Goal: Task Accomplishment & Management: Manage account settings

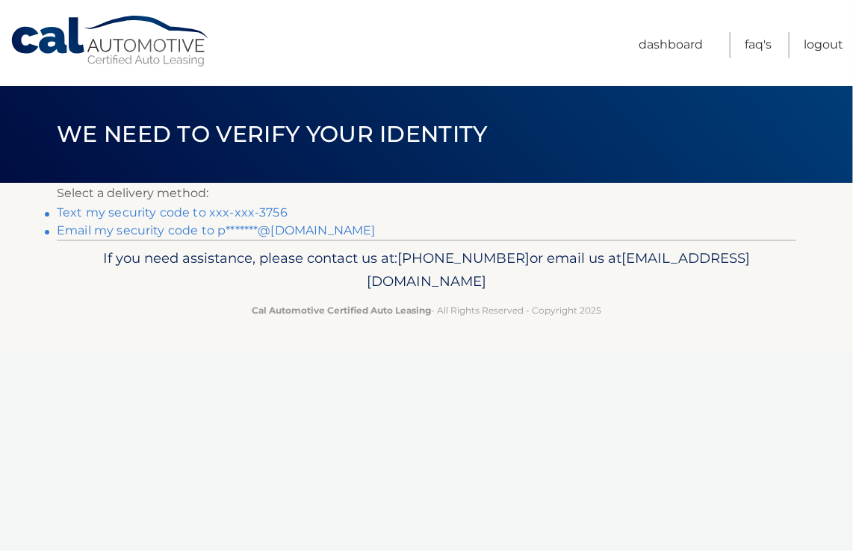
click at [72, 212] on link "Text my security code to xxx-xxx-3756" at bounding box center [172, 212] width 231 height 14
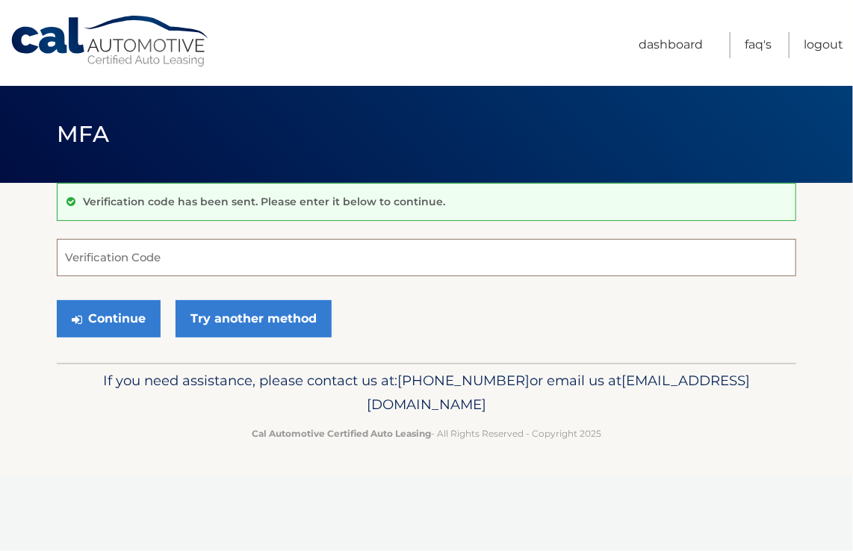
click at [122, 260] on input "Verification Code" at bounding box center [426, 257] width 739 height 37
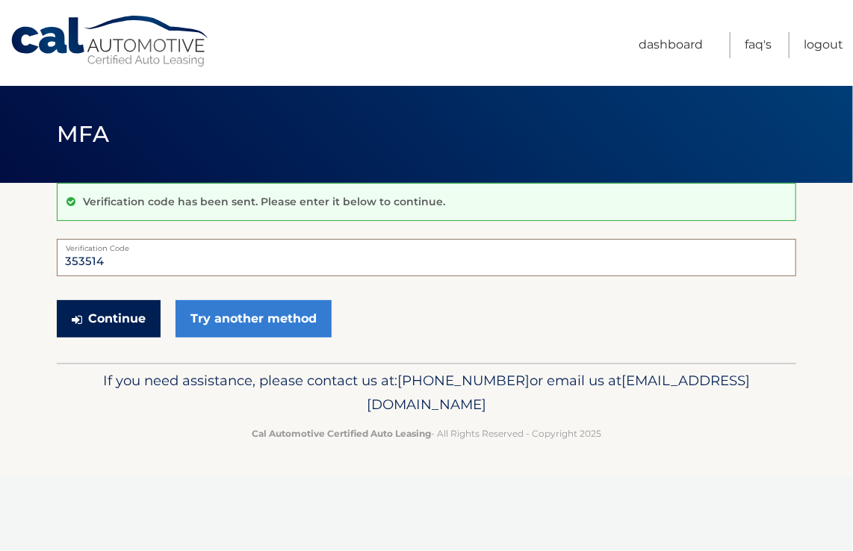
type input "353514"
click at [116, 320] on button "Continue" at bounding box center [109, 318] width 104 height 37
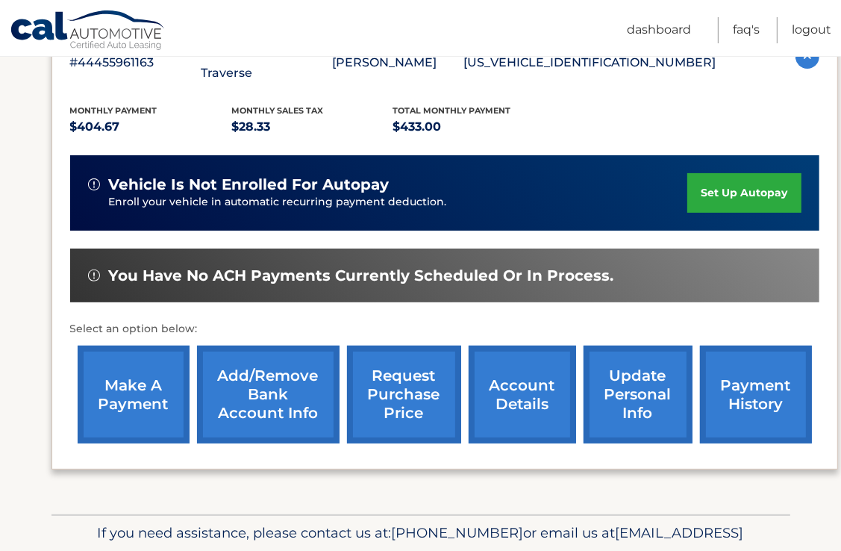
scroll to position [299, 0]
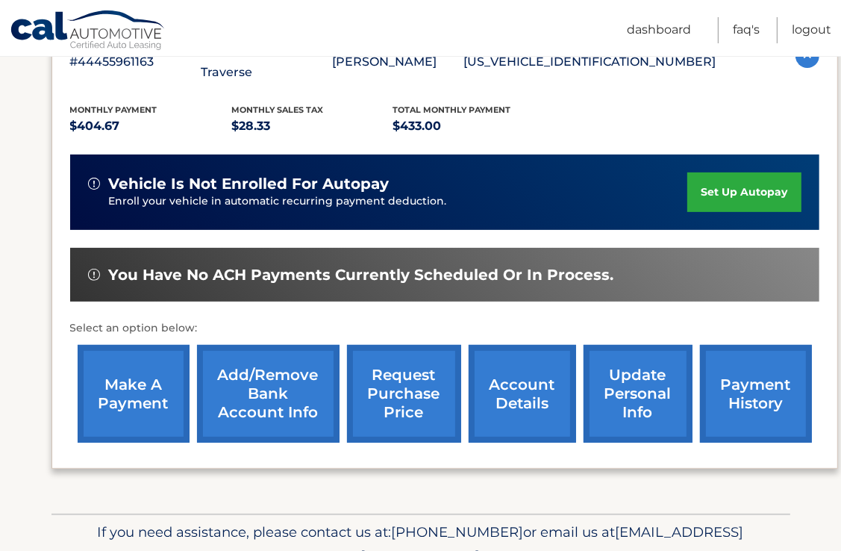
click at [115, 367] on link "make a payment" at bounding box center [134, 394] width 112 height 98
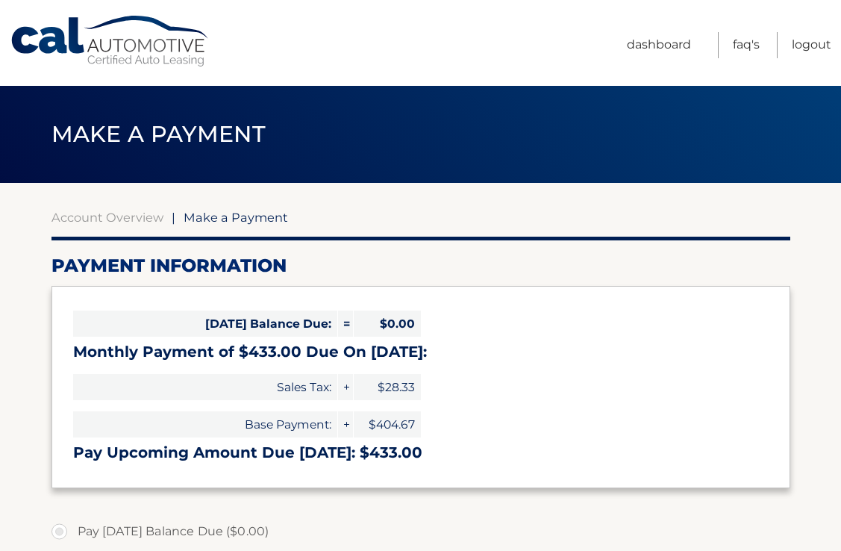
select select "NTQ1MWVlYTItYzhjYS00MDViLWEzZmQtOGUzMDlhZGU2MjQ2"
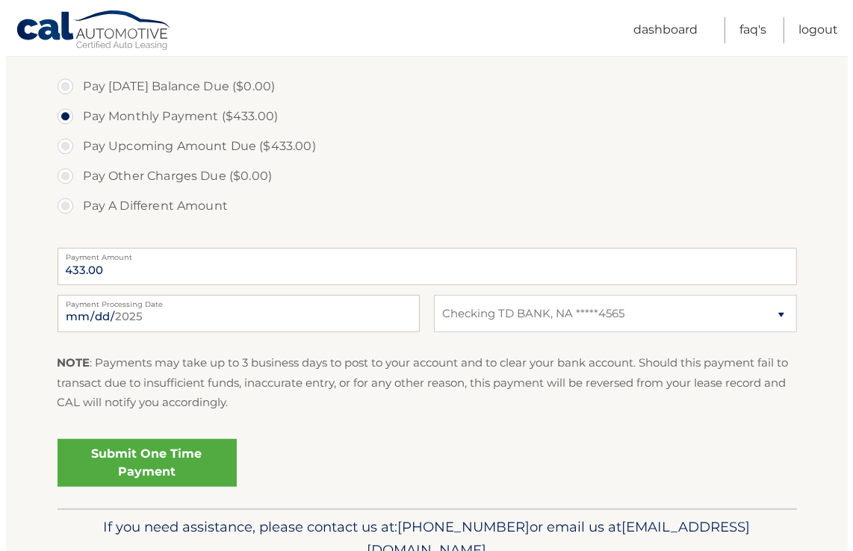
scroll to position [448, 0]
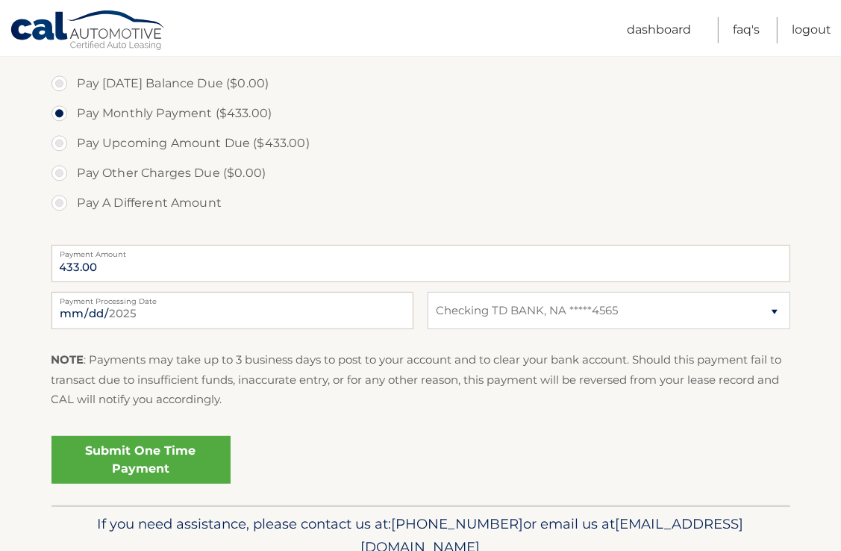
click at [141, 454] on link "Submit One Time Payment" at bounding box center [141, 460] width 179 height 48
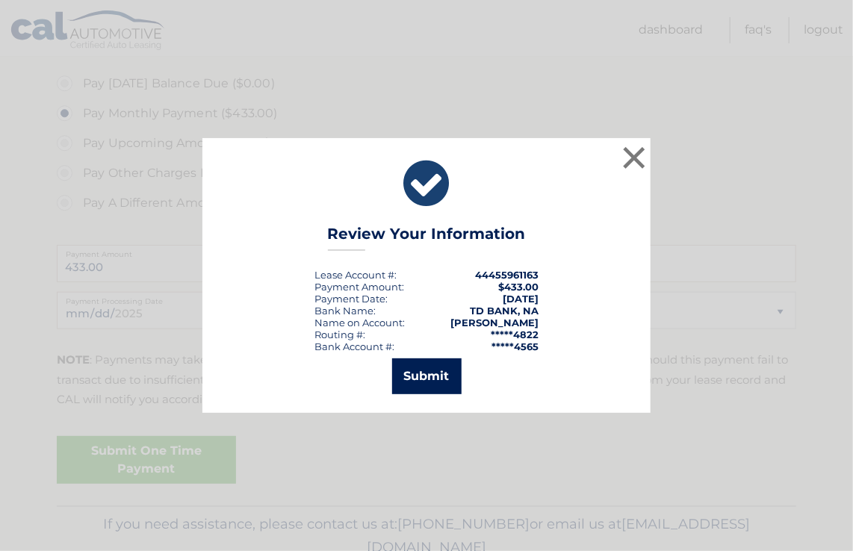
click at [421, 373] on button "Submit" at bounding box center [426, 376] width 69 height 36
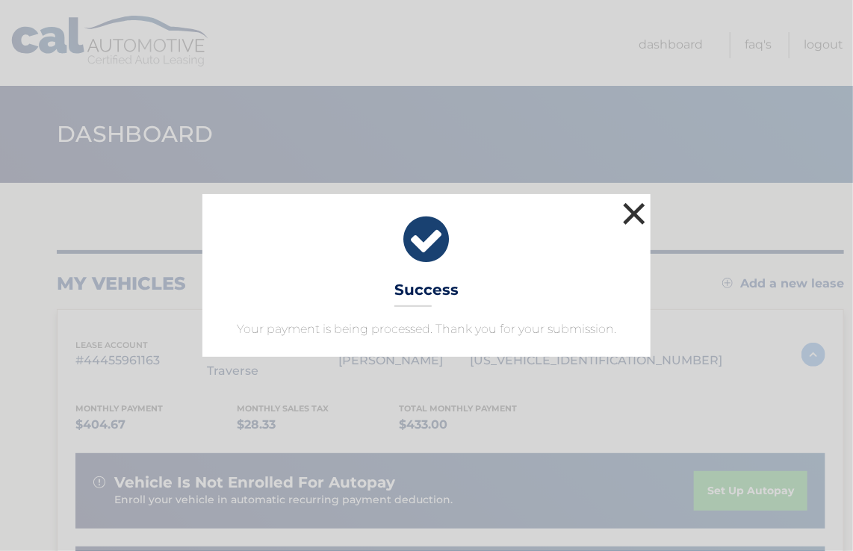
click at [633, 219] on button "×" at bounding box center [634, 214] width 30 height 30
